Goal: Communication & Community: Answer question/provide support

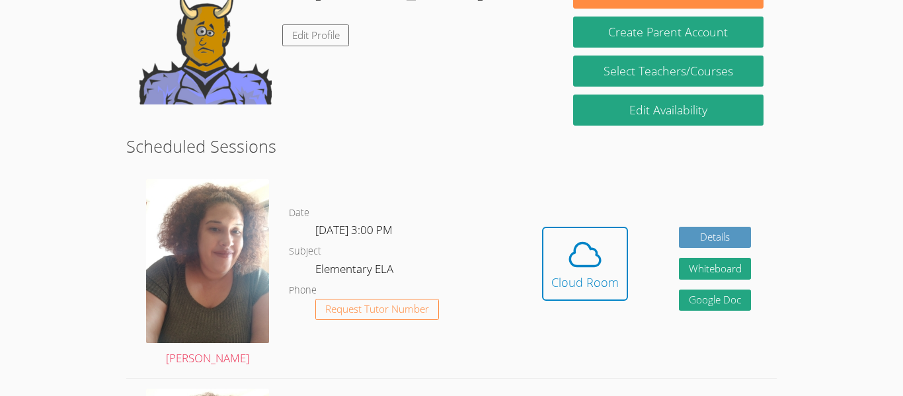
scroll to position [243, 0]
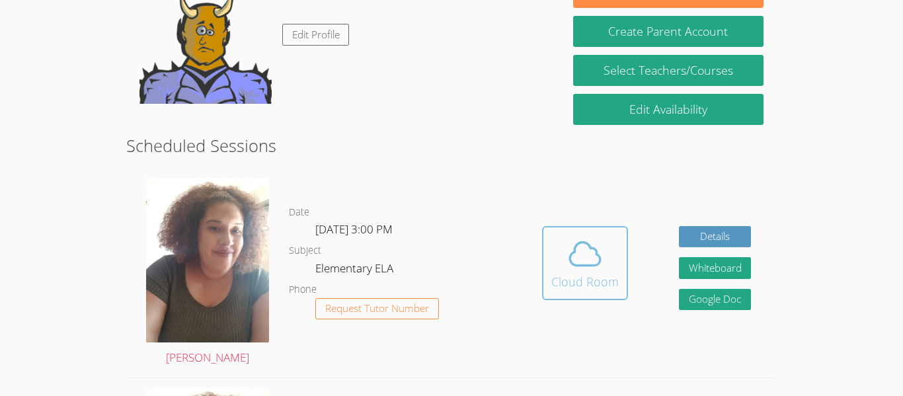
click at [598, 254] on icon at bounding box center [584, 253] width 37 height 37
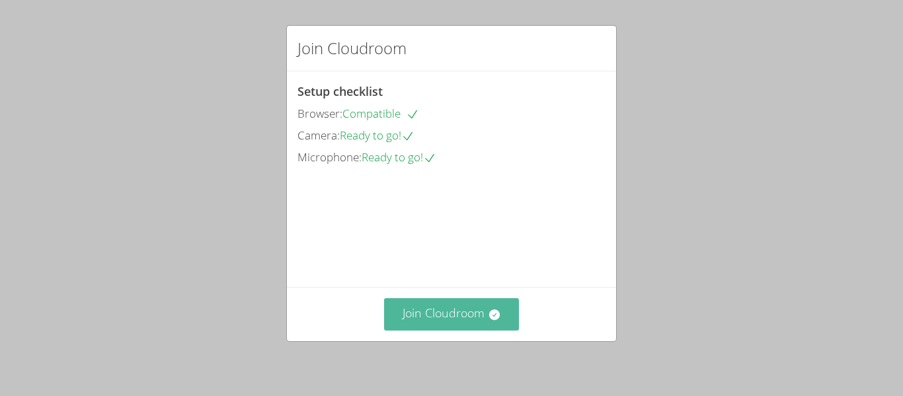
click at [440, 306] on button "Join Cloudroom" at bounding box center [451, 314] width 135 height 32
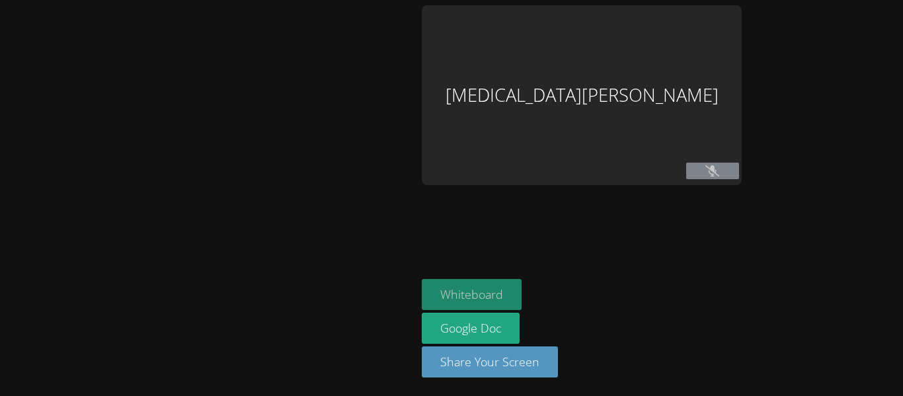
click at [521, 286] on button "Whiteboard" at bounding box center [472, 294] width 100 height 31
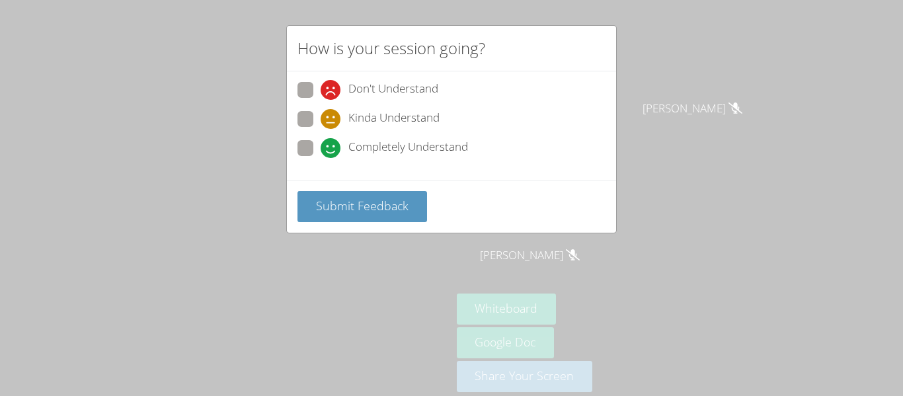
click at [420, 118] on span "Kinda Understand" at bounding box center [393, 119] width 91 height 20
click at [332, 118] on input "Kinda Understand" at bounding box center [326, 116] width 11 height 11
radio input "true"
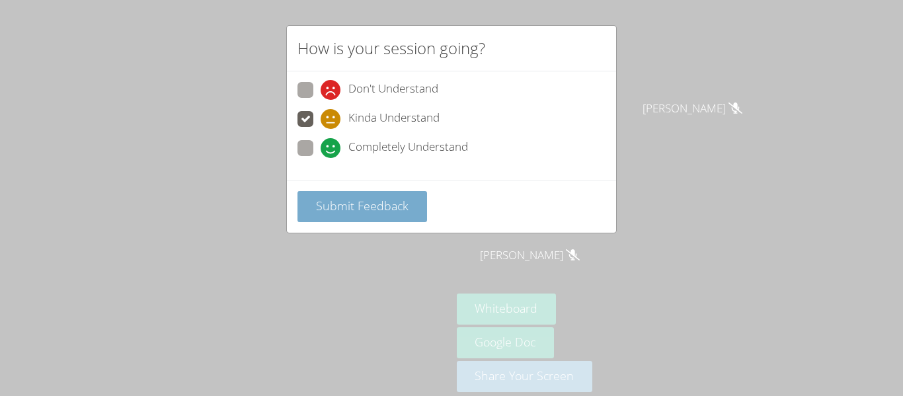
click at [411, 207] on button "Submit Feedback" at bounding box center [362, 206] width 130 height 31
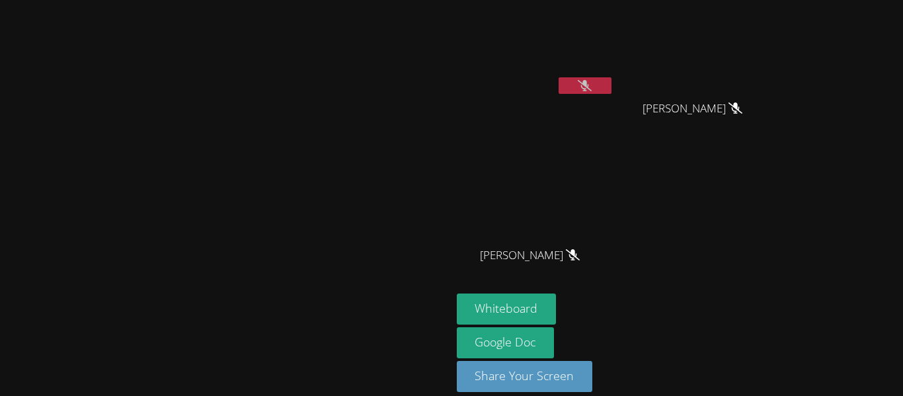
click at [160, 203] on video at bounding box center [225, 179] width 198 height 248
drag, startPoint x: 157, startPoint y: 99, endPoint x: 169, endPoint y: 134, distance: 36.4
click at [169, 134] on video at bounding box center [225, 179] width 198 height 248
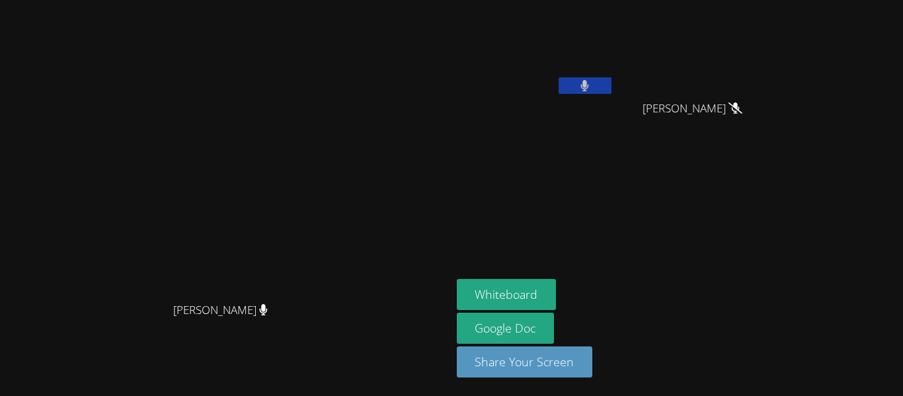
click at [614, 64] on video at bounding box center [535, 49] width 157 height 89
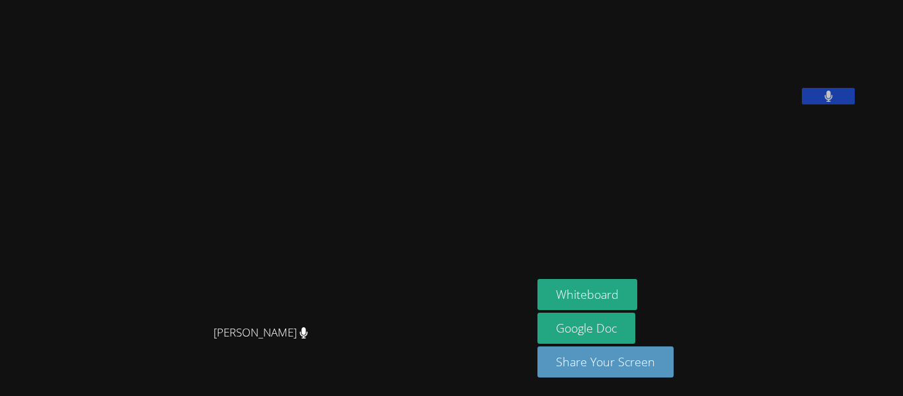
click at [833, 102] on icon at bounding box center [828, 96] width 9 height 11
click at [729, 103] on video at bounding box center [636, 54] width 198 height 99
drag, startPoint x: 796, startPoint y: 5, endPoint x: 805, endPoint y: 139, distance: 133.8
click at [736, 104] on video at bounding box center [636, 54] width 198 height 99
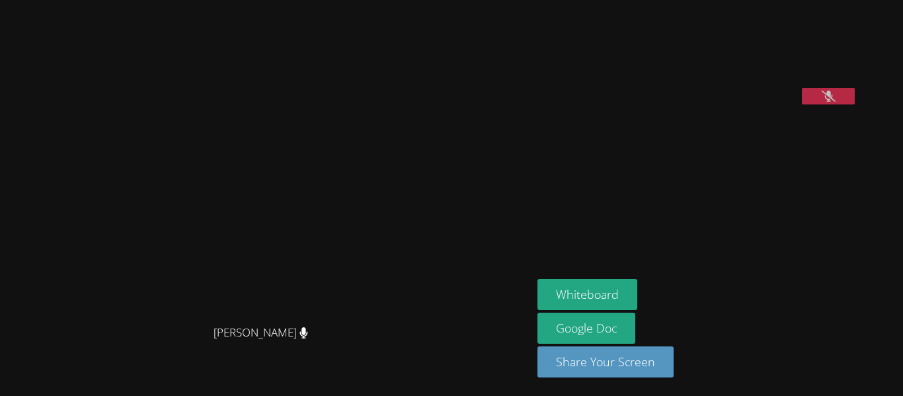
click at [736, 104] on video at bounding box center [636, 54] width 198 height 99
drag, startPoint x: 785, startPoint y: 186, endPoint x: 732, endPoint y: 131, distance: 76.2
click at [732, 110] on div "[MEDICAL_DATA][PERSON_NAME]" at bounding box center [697, 57] width 320 height 105
drag, startPoint x: 878, startPoint y: 4, endPoint x: 883, endPoint y: 87, distance: 83.4
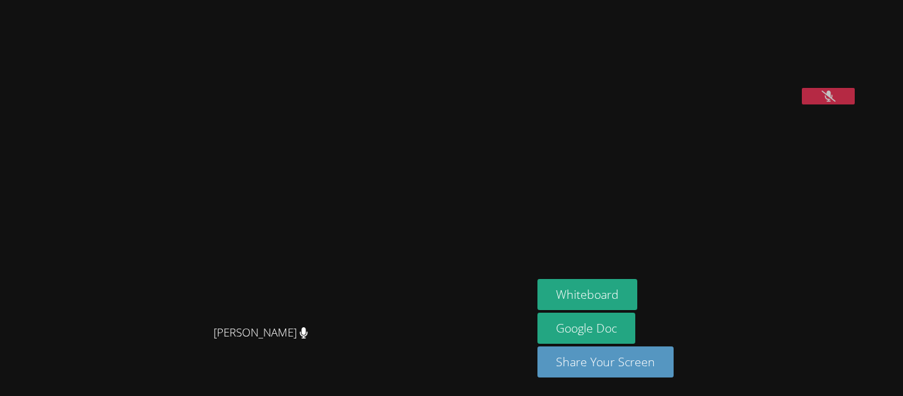
click at [862, 87] on aside "[MEDICAL_DATA][PERSON_NAME] Whiteboard Google Doc Share Your Screen" at bounding box center [697, 198] width 330 height 396
click at [635, 331] on link "Google Doc" at bounding box center [586, 328] width 98 height 31
